Goal: Task Accomplishment & Management: Use online tool/utility

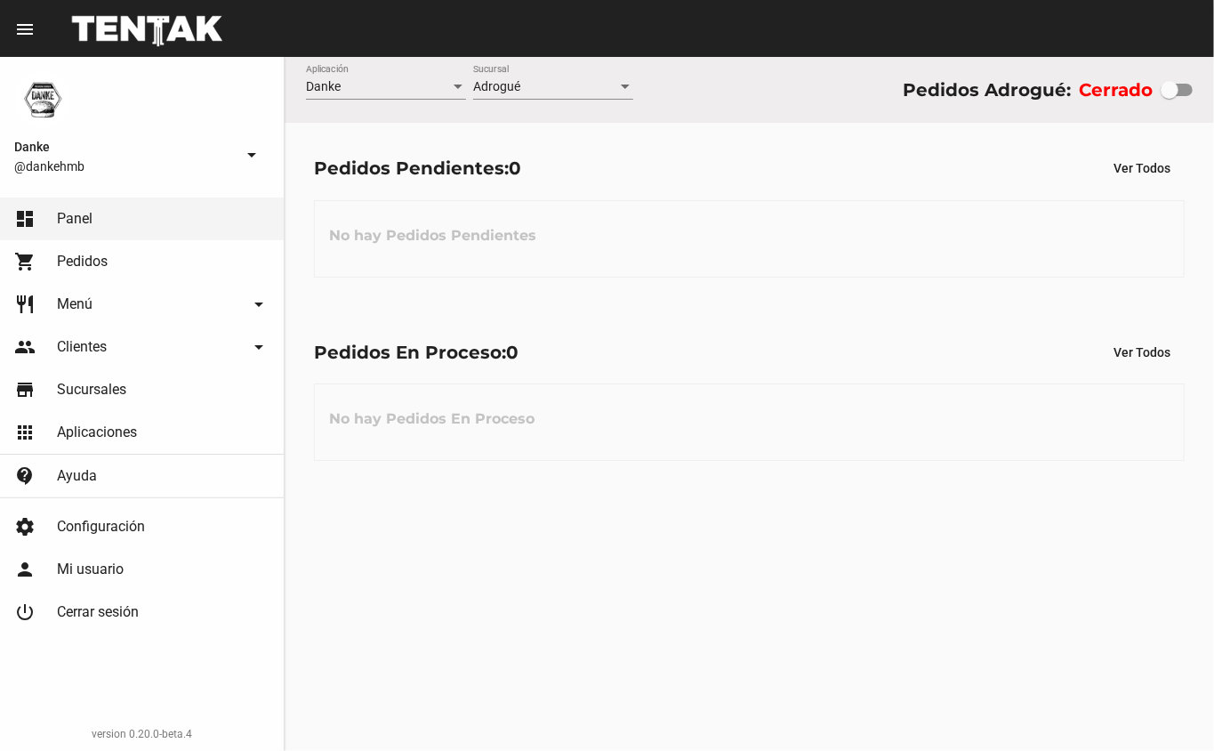
click at [1165, 81] on div at bounding box center [1170, 90] width 18 height 18
click at [1169, 96] on input "checkbox" at bounding box center [1169, 96] width 1 height 1
click at [1164, 90] on div at bounding box center [1170, 90] width 18 height 18
click at [1169, 96] on input "checkbox" at bounding box center [1169, 96] width 1 height 1
click at [1161, 89] on div at bounding box center [1170, 90] width 18 height 18
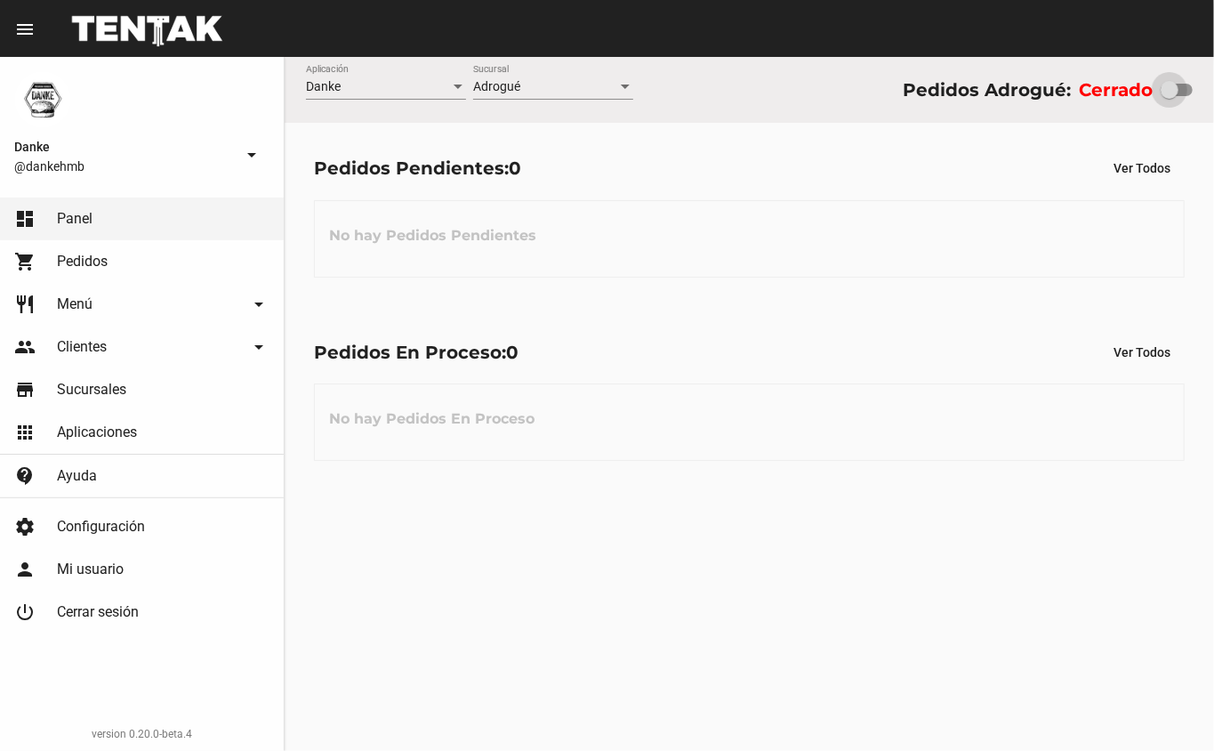
click at [1169, 96] on input "checkbox" at bounding box center [1169, 96] width 1 height 1
click at [1172, 94] on div at bounding box center [1170, 90] width 18 height 18
click at [1170, 96] on input "checkbox" at bounding box center [1169, 96] width 1 height 1
checkbox input "true"
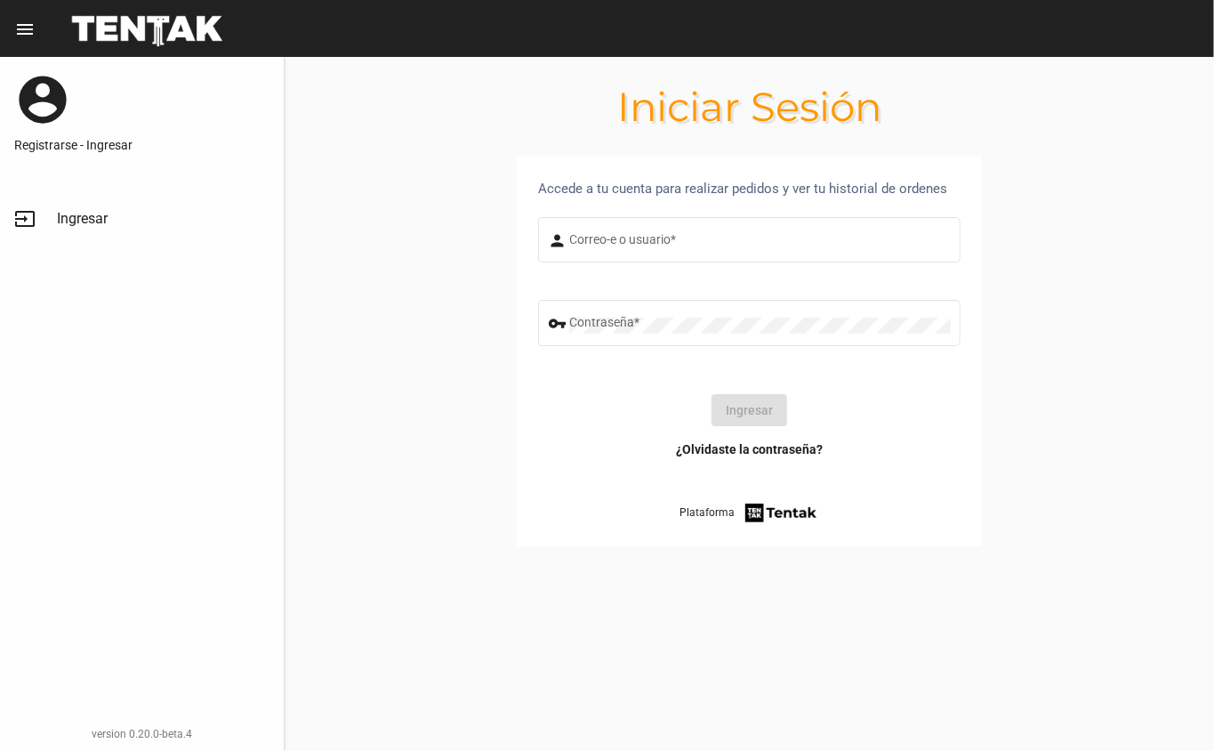
type input "DANKEHMB"
click at [733, 423] on button "Ingresar" at bounding box center [749, 410] width 76 height 32
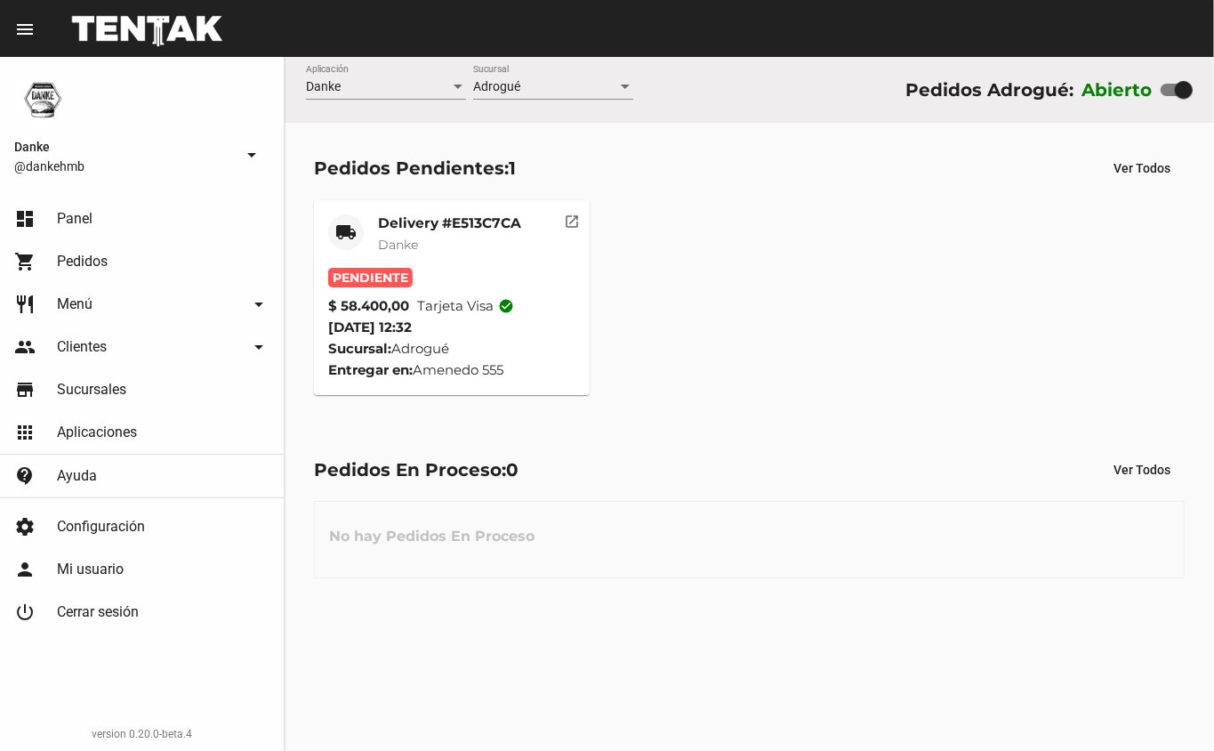
click at [404, 221] on mat-card-title "Delivery #E513C7CA" at bounding box center [449, 223] width 143 height 18
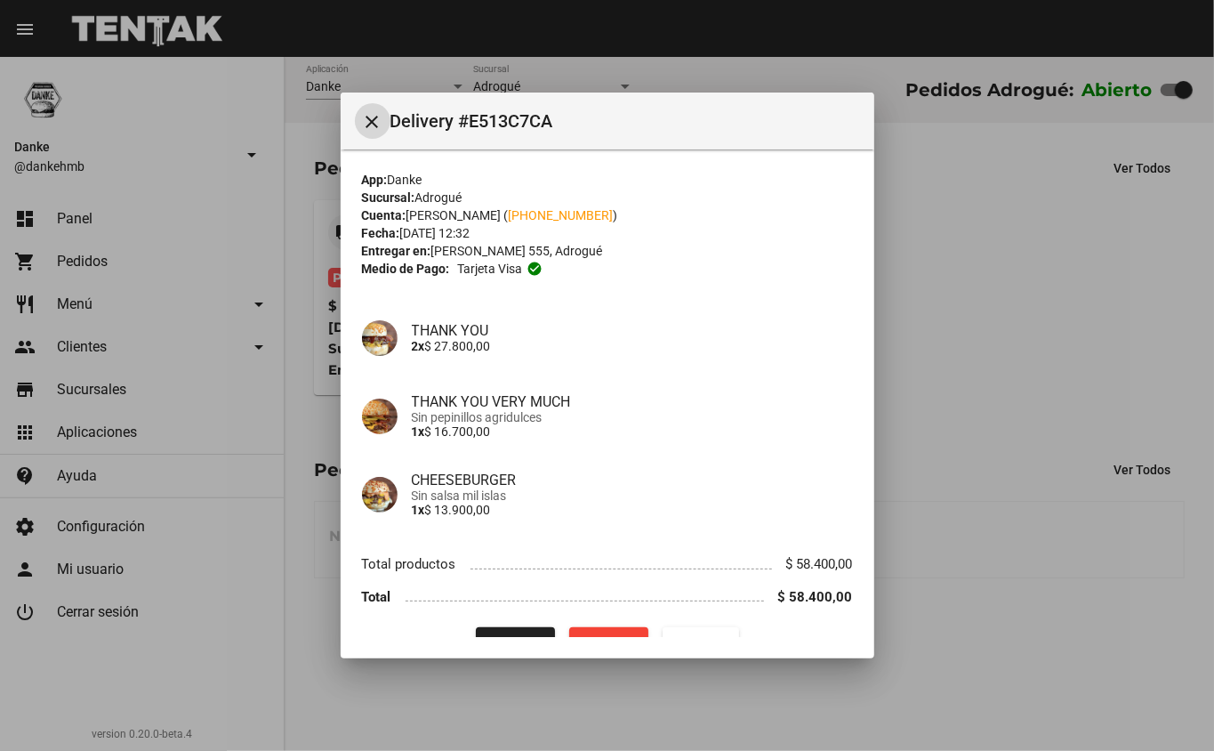
scroll to position [36, 0]
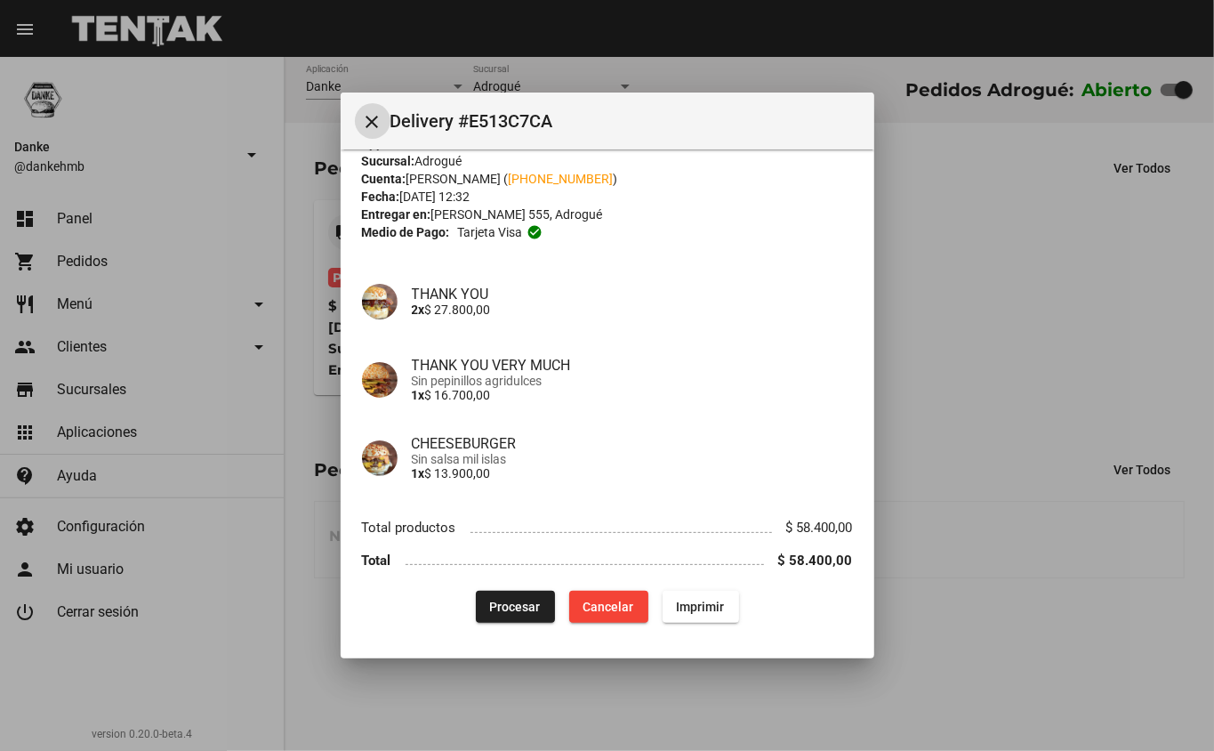
click at [498, 607] on span "Procesar" at bounding box center [515, 606] width 51 height 14
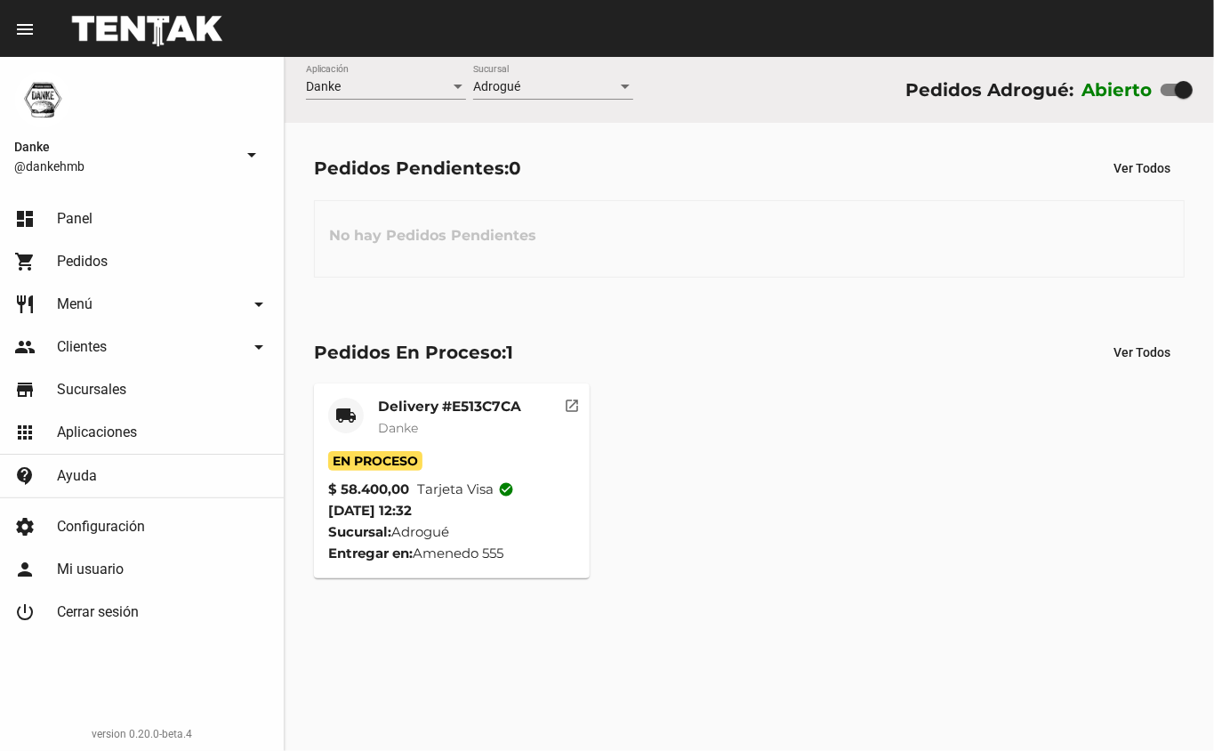
click at [396, 400] on mat-card-title "Delivery #E513C7CA" at bounding box center [449, 407] width 143 height 18
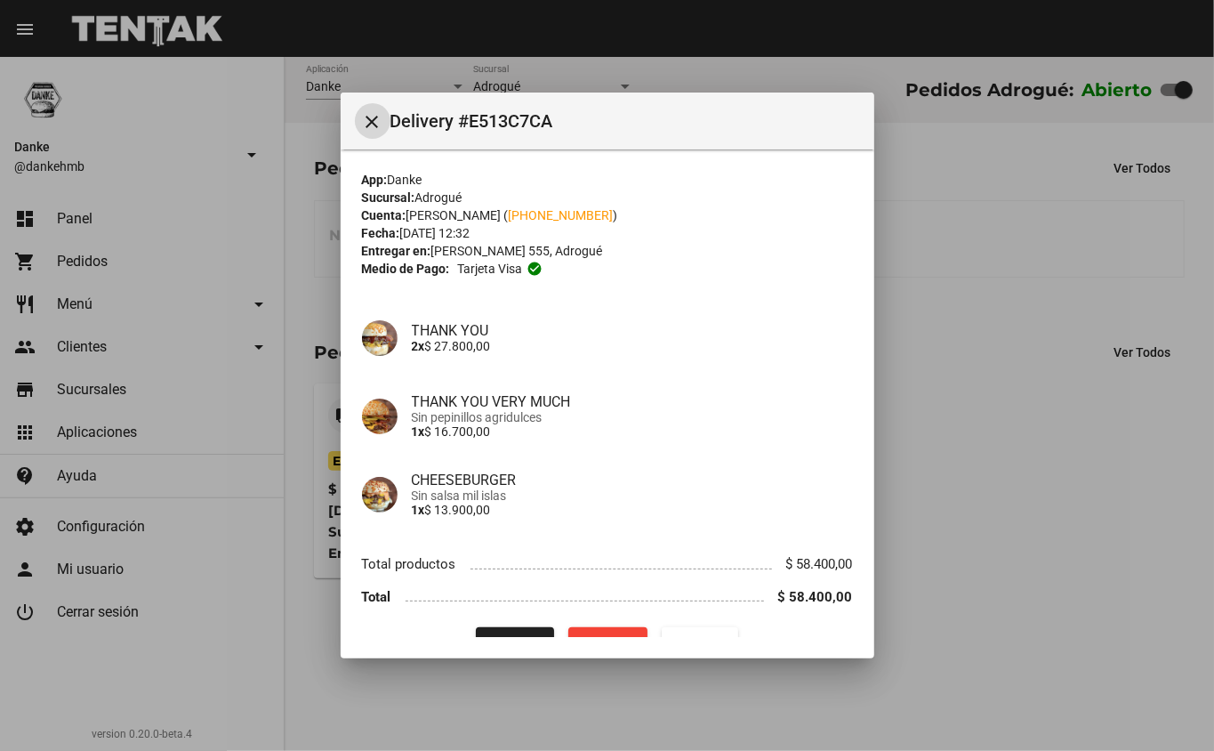
scroll to position [36, 0]
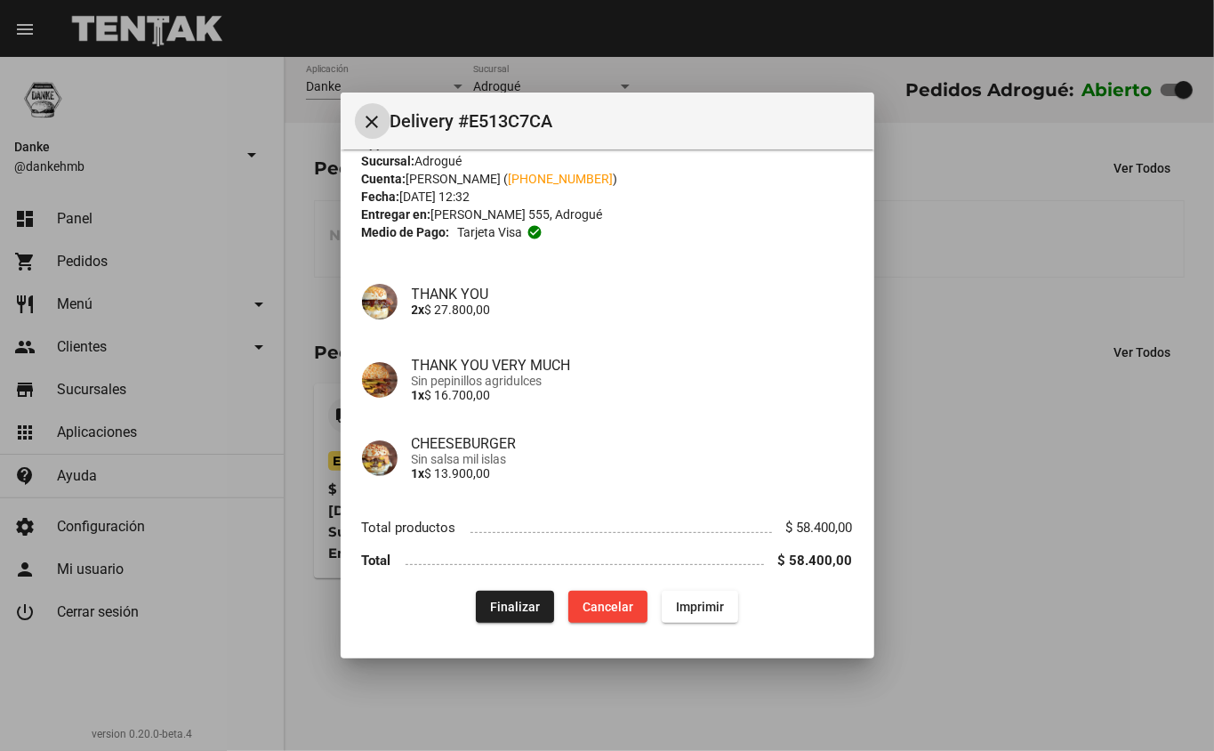
click at [506, 605] on span "Finalizar" at bounding box center [515, 606] width 50 height 14
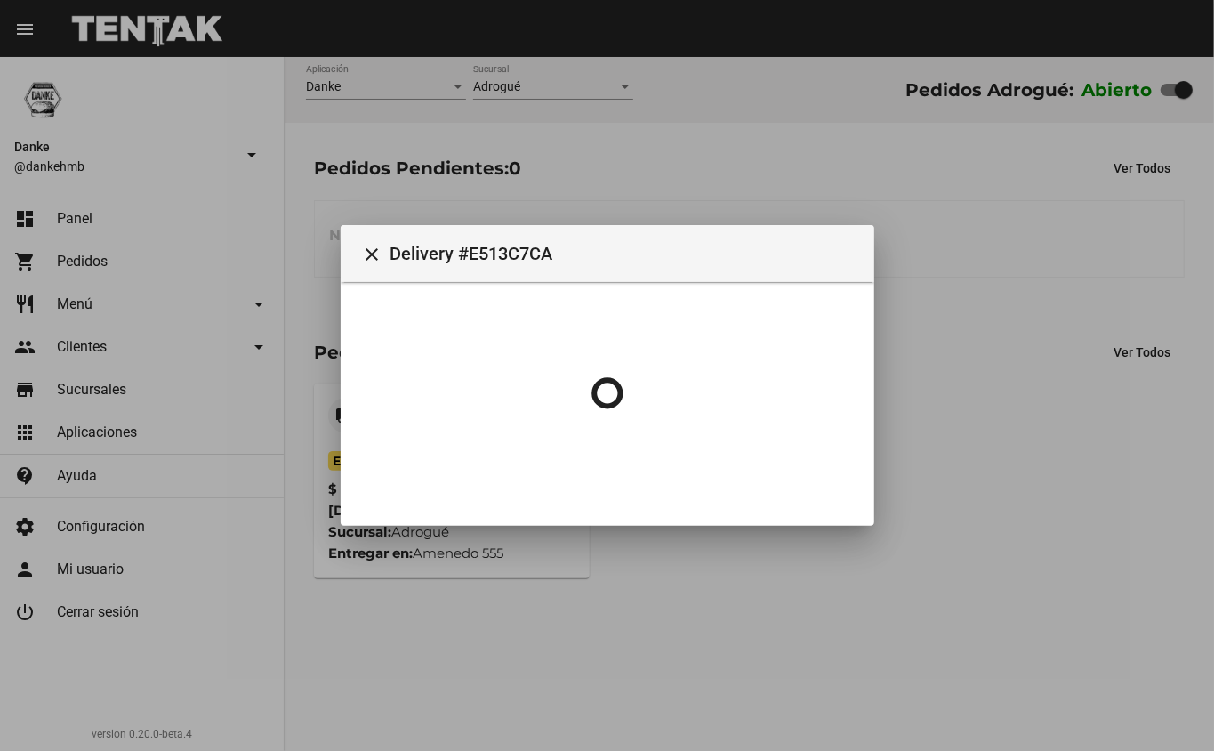
scroll to position [0, 0]
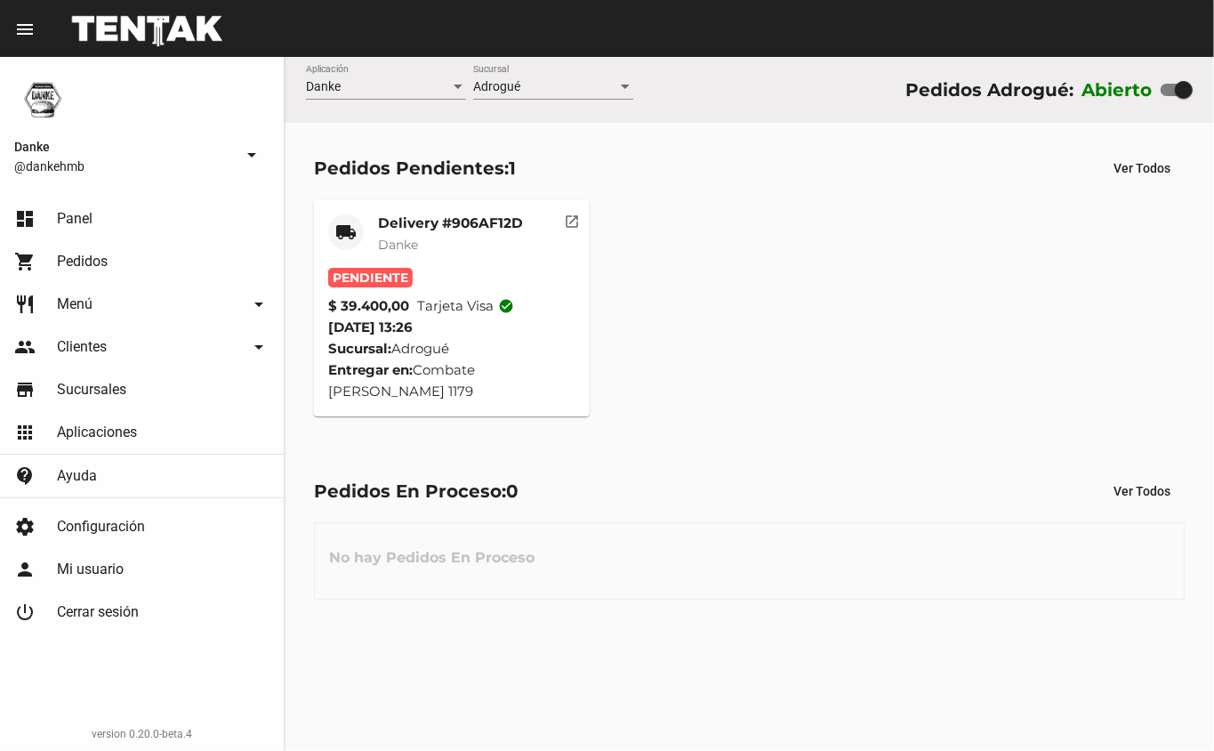
click at [422, 215] on mat-card-title "Delivery #906AF12D" at bounding box center [450, 223] width 145 height 18
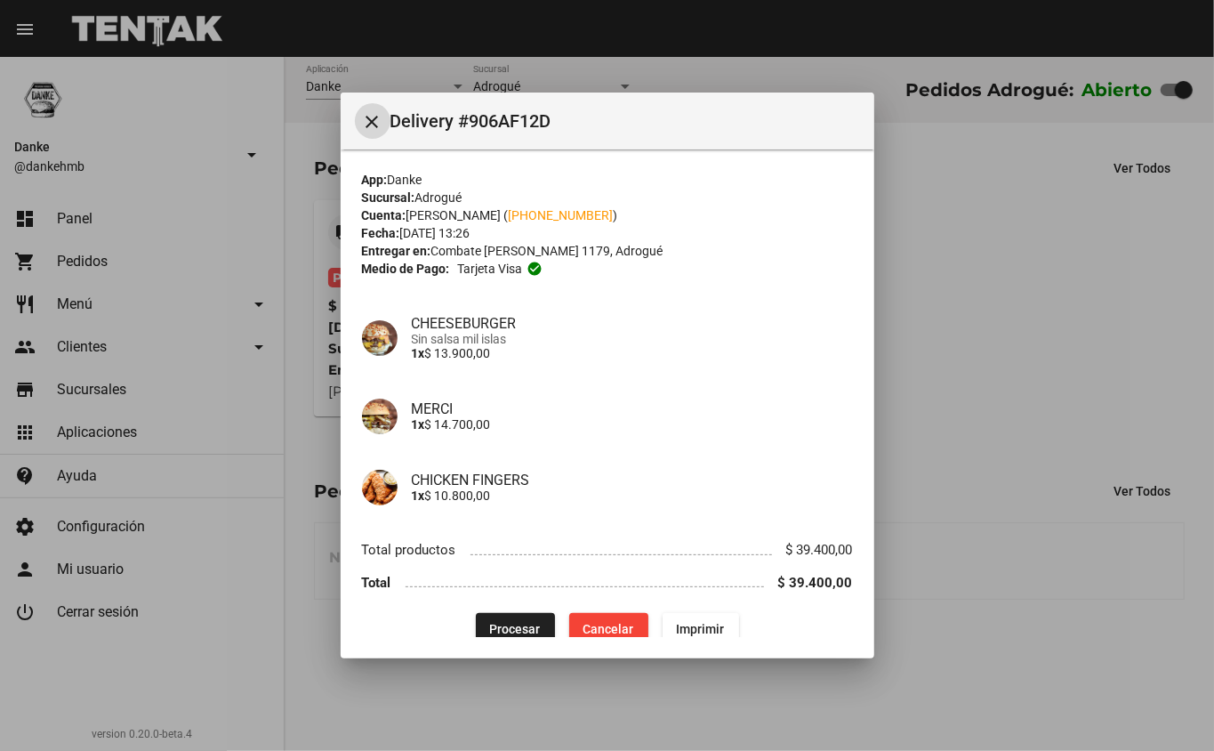
click at [505, 626] on span "Procesar" at bounding box center [515, 629] width 51 height 14
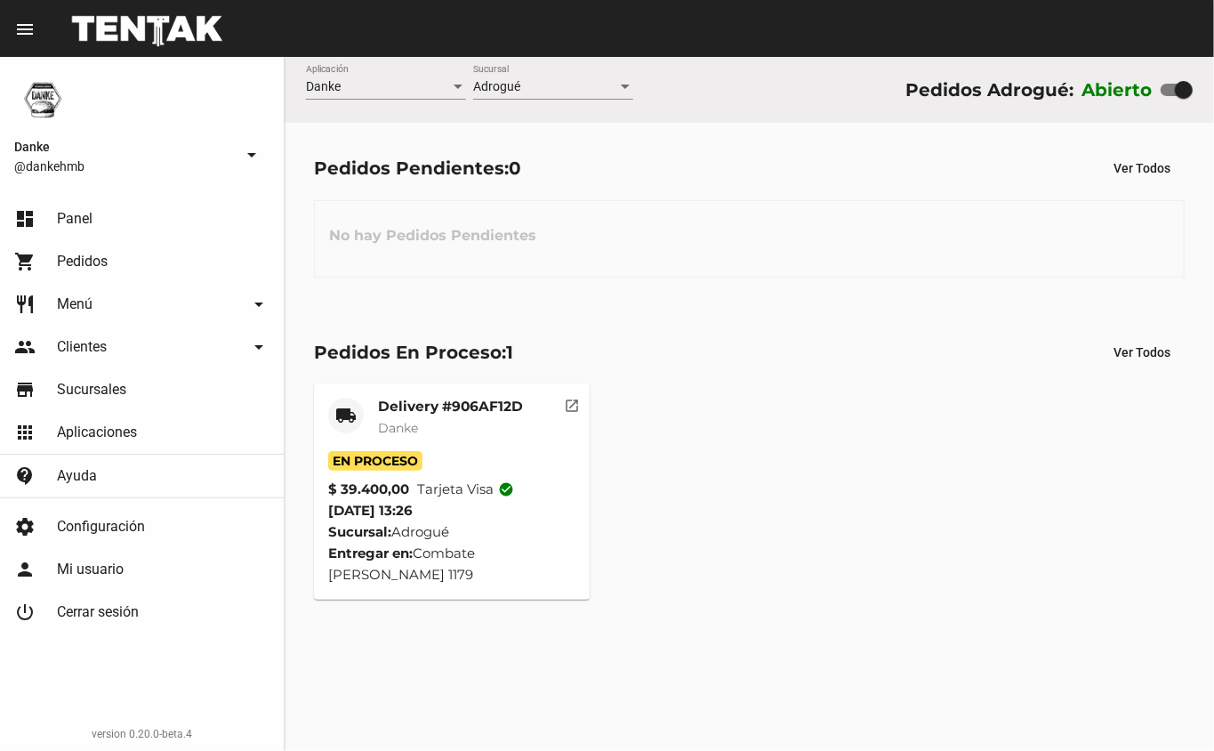
click at [416, 411] on mat-card-title "Delivery #906AF12D" at bounding box center [450, 407] width 145 height 18
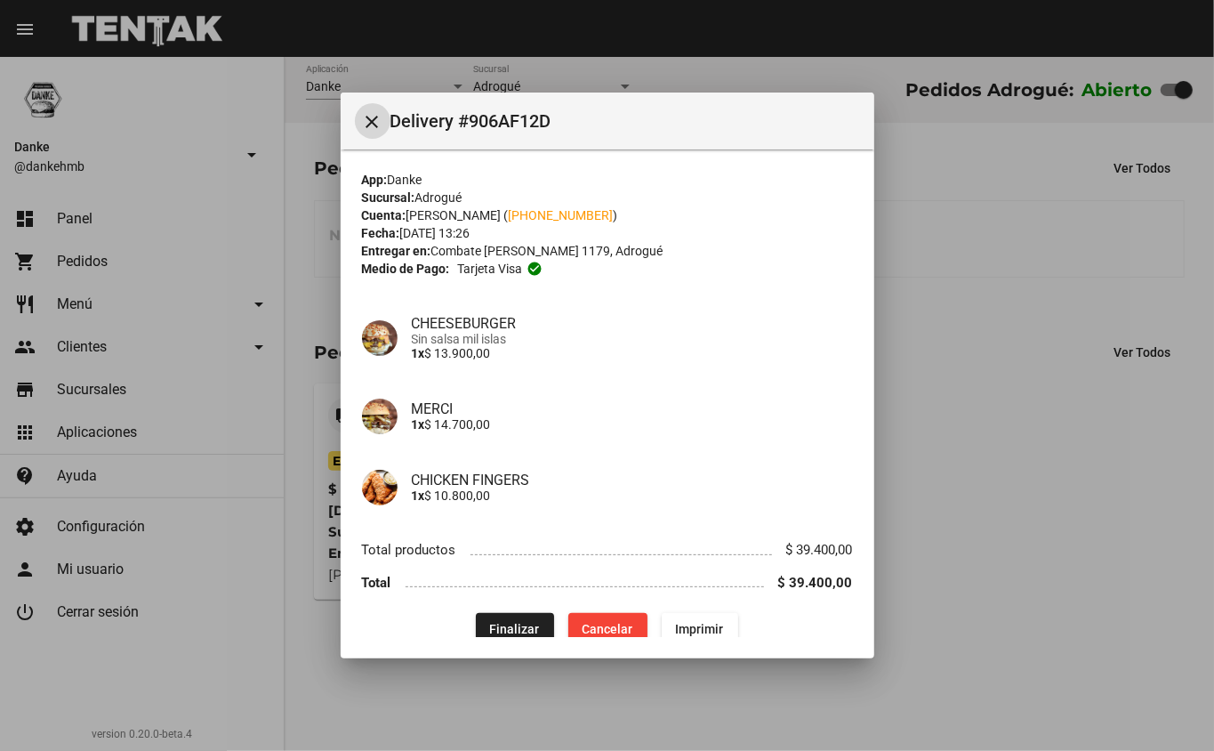
click at [495, 641] on mat-dialog-container "close Delivery #906AF12D App: Danke Sucursal: Adrogué Cuenta: [PERSON_NAME] ( […" at bounding box center [608, 375] width 534 height 567
click at [510, 626] on span "Finalizar" at bounding box center [515, 629] width 50 height 14
